Goal: Manage account settings

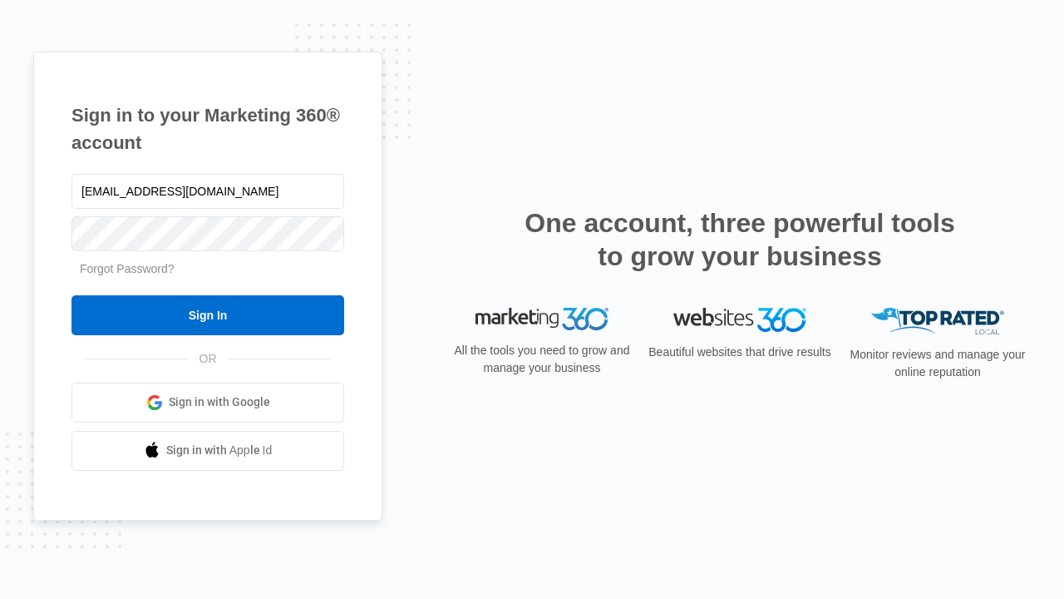
type input "[EMAIL_ADDRESS][DOMAIN_NAME]"
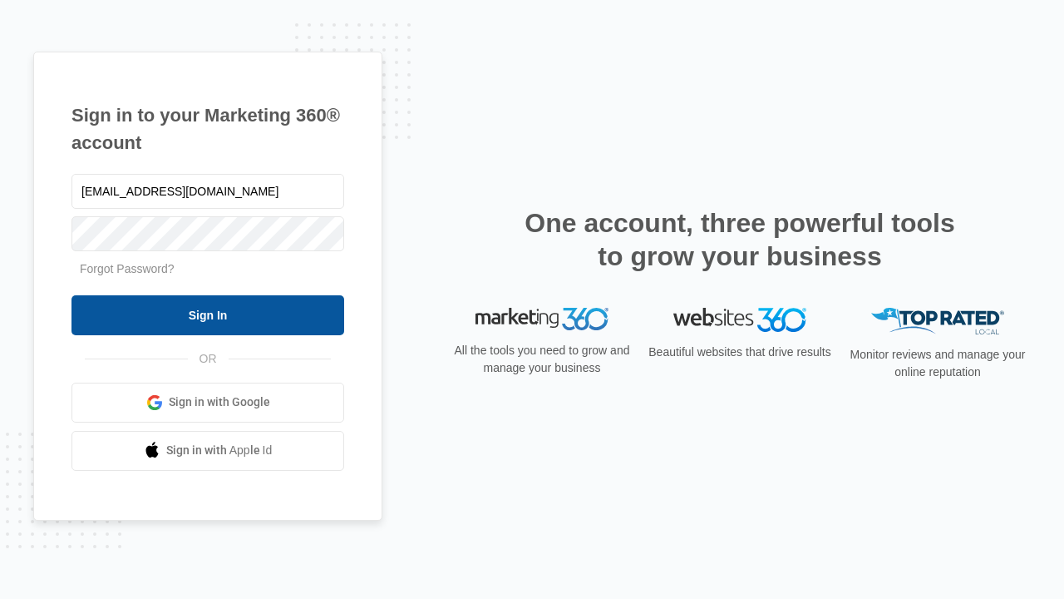
click at [208, 314] on input "Sign In" at bounding box center [208, 315] width 273 height 40
